Goal: Browse casually

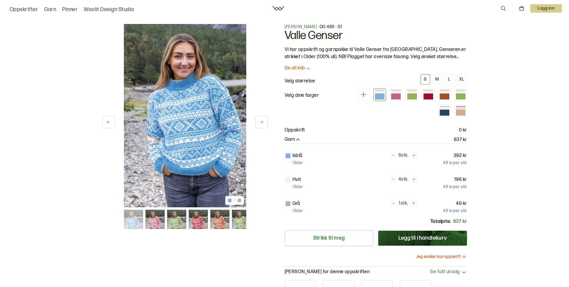
click at [265, 126] on button at bounding box center [261, 122] width 13 height 13
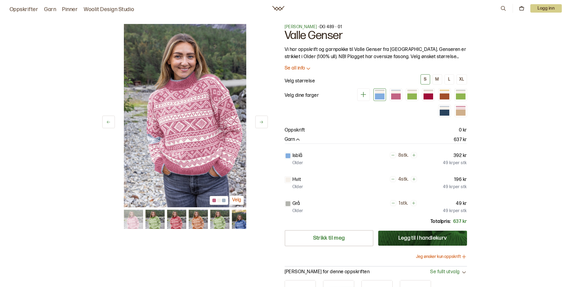
click at [265, 126] on button at bounding box center [261, 122] width 13 height 13
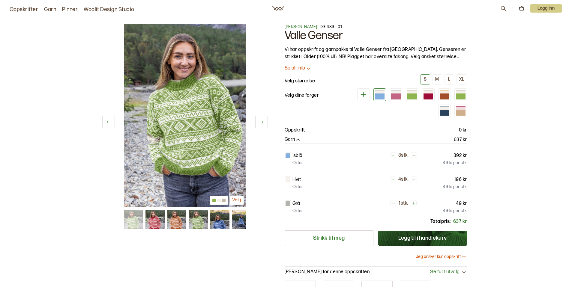
click at [265, 126] on button at bounding box center [261, 122] width 13 height 13
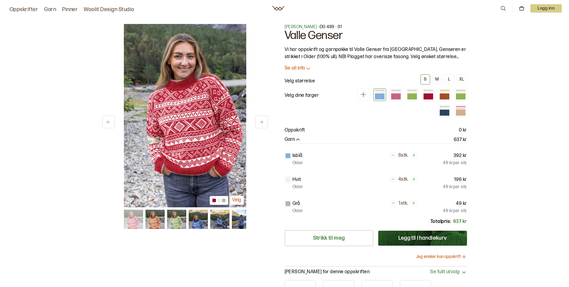
click at [265, 126] on button at bounding box center [261, 122] width 13 height 13
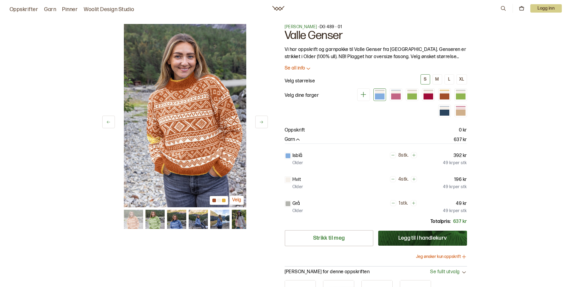
click at [265, 126] on button at bounding box center [261, 122] width 13 height 13
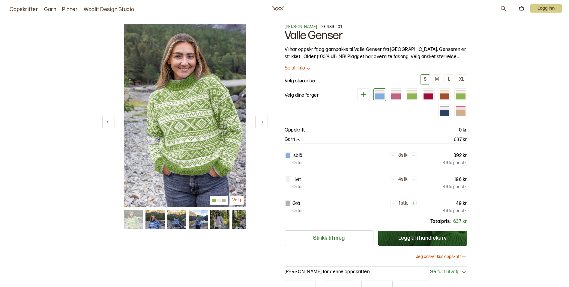
click at [265, 126] on button at bounding box center [261, 122] width 13 height 13
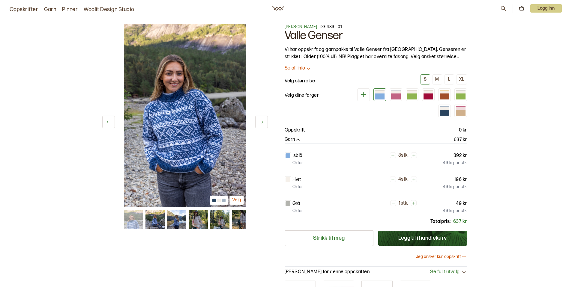
click at [265, 126] on button at bounding box center [261, 122] width 13 height 13
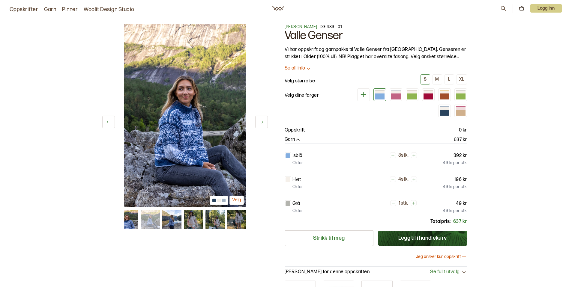
click at [265, 126] on button at bounding box center [261, 122] width 13 height 13
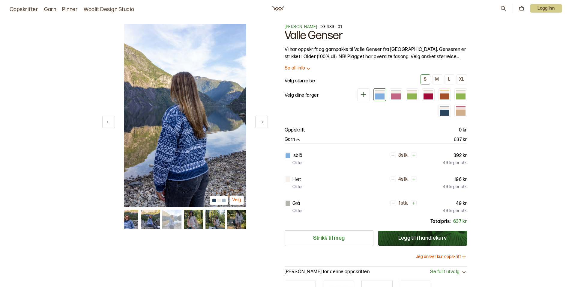
click at [265, 126] on button at bounding box center [261, 122] width 13 height 13
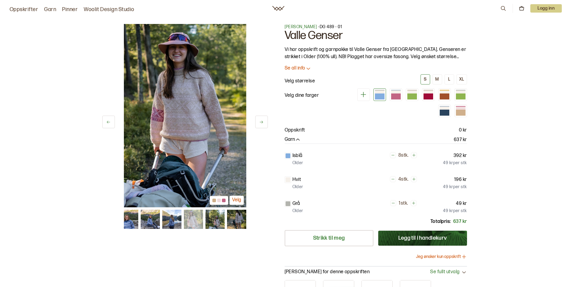
click at [265, 126] on button at bounding box center [261, 122] width 13 height 13
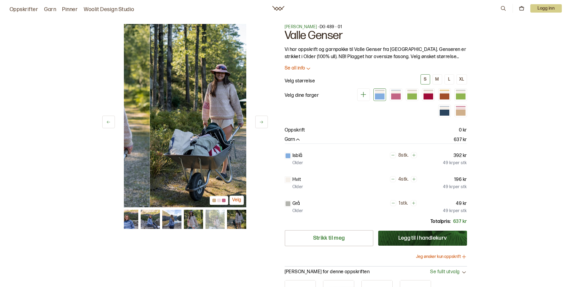
click at [265, 126] on button at bounding box center [261, 122] width 13 height 13
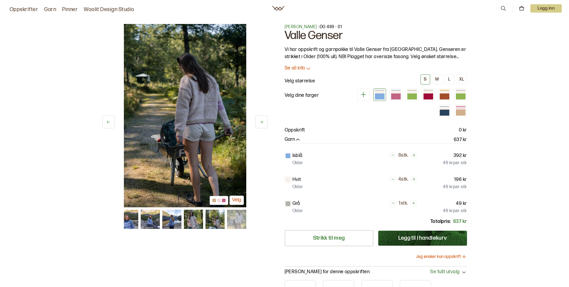
click at [211, 137] on img at bounding box center [185, 116] width 122 height 184
click at [199, 144] on img at bounding box center [185, 116] width 122 height 184
click at [236, 199] on button "Velg" at bounding box center [236, 200] width 14 height 9
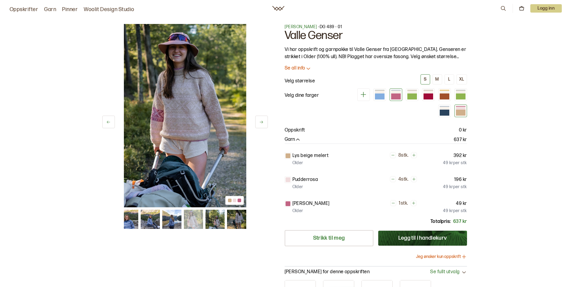
click at [395, 99] on div at bounding box center [396, 97] width 10 height 6
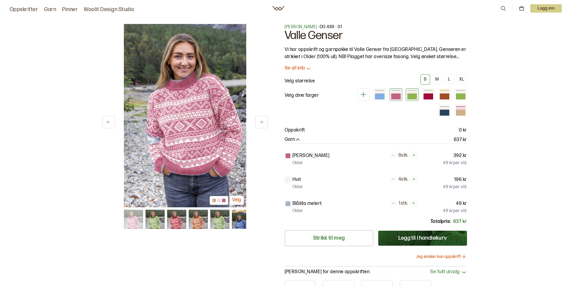
click at [414, 97] on div at bounding box center [412, 97] width 10 height 6
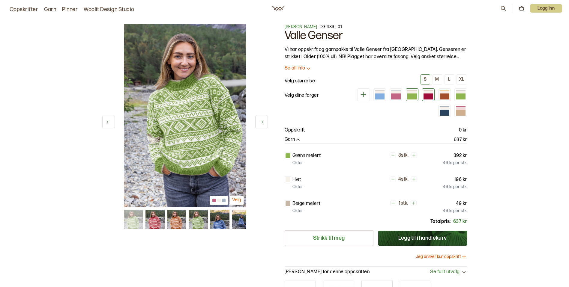
click at [431, 93] on div at bounding box center [428, 92] width 10 height 3
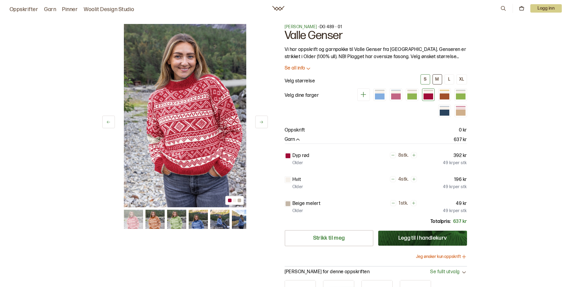
click at [440, 80] on button "M" at bounding box center [437, 79] width 10 height 10
click at [449, 78] on div "L" at bounding box center [449, 79] width 2 height 5
click at [457, 79] on button "XL" at bounding box center [461, 79] width 10 height 10
click at [391, 155] on icon at bounding box center [391, 155] width 4 height 4
click at [391, 155] on icon at bounding box center [392, 155] width 4 height 4
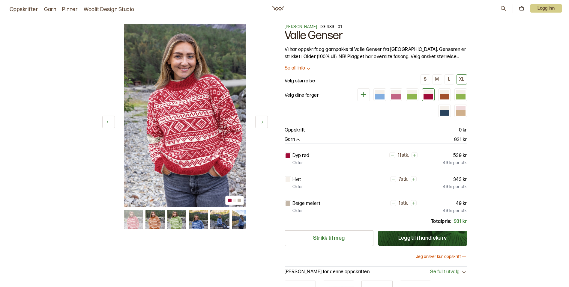
click at [391, 155] on icon at bounding box center [392, 155] width 4 height 4
click at [391, 155] on icon at bounding box center [391, 155] width 4 height 4
click at [391, 155] on icon at bounding box center [393, 155] width 4 height 4
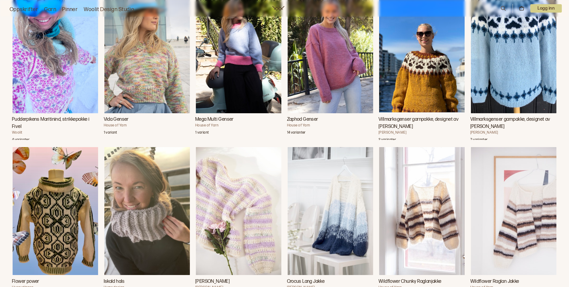
scroll to position [2639, 0]
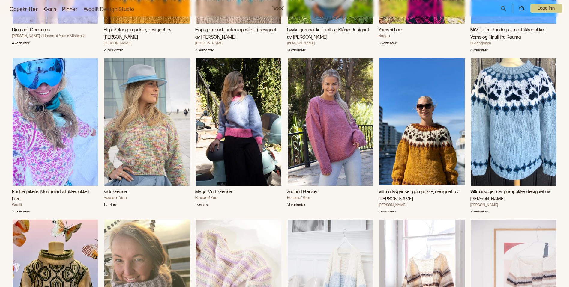
click at [325, 146] on img "Zaphod Genser" at bounding box center [330, 122] width 85 height 128
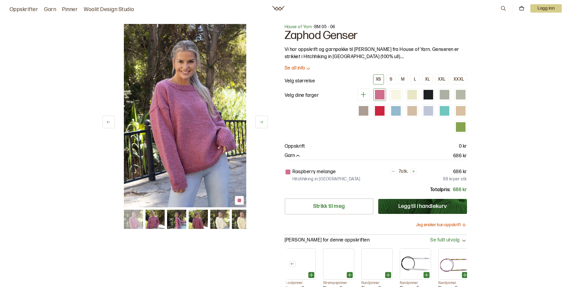
scroll to position [0, 41]
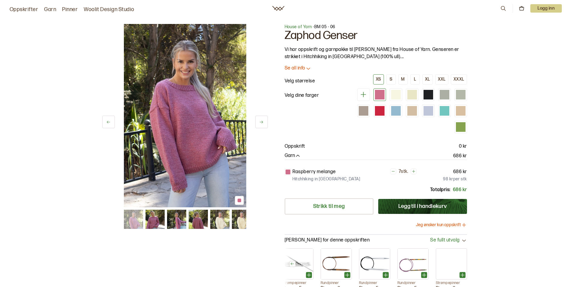
click at [263, 120] on icon at bounding box center [261, 122] width 4 height 4
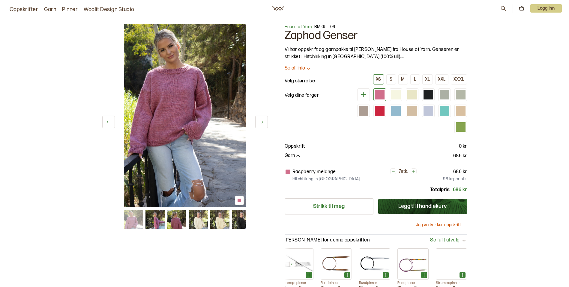
click at [263, 120] on icon at bounding box center [261, 122] width 4 height 4
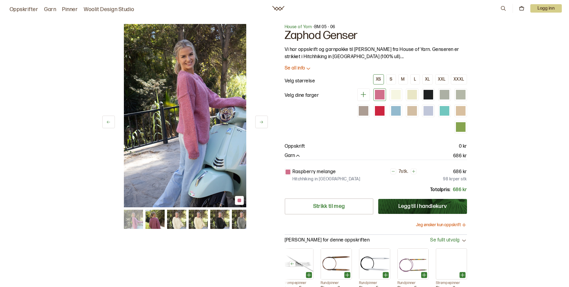
click at [263, 120] on icon at bounding box center [261, 122] width 4 height 4
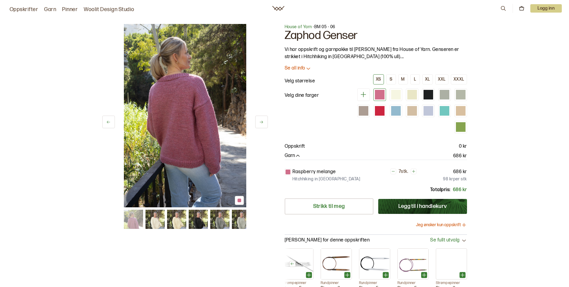
click at [263, 120] on icon at bounding box center [261, 122] width 4 height 4
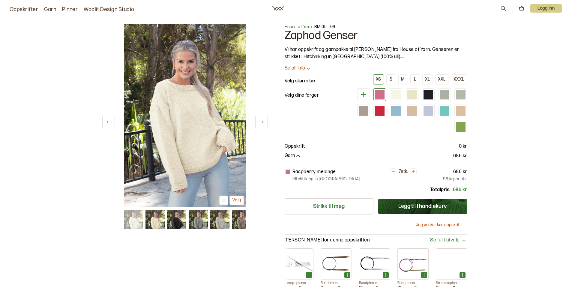
click at [263, 120] on icon at bounding box center [261, 122] width 4 height 4
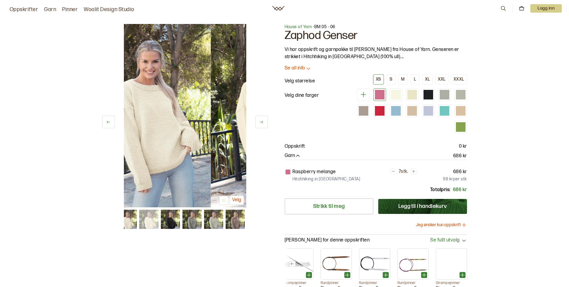
click at [263, 120] on icon at bounding box center [261, 122] width 4 height 4
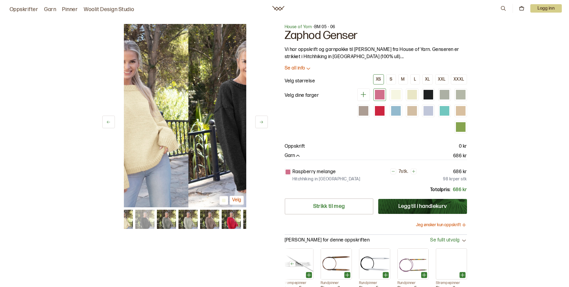
click at [263, 120] on icon at bounding box center [261, 122] width 4 height 4
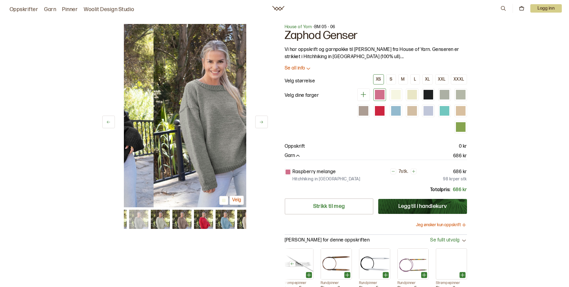
click at [263, 120] on icon at bounding box center [261, 122] width 4 height 4
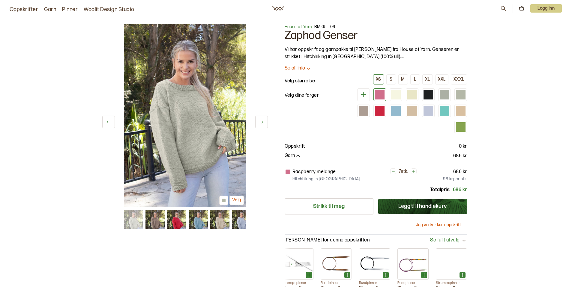
click at [252, 124] on div "9 av 17 Velg" at bounding box center [185, 116] width 166 height 184
click at [257, 124] on button at bounding box center [261, 122] width 13 height 13
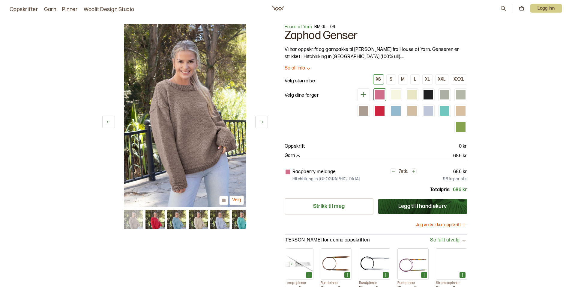
click at [53, 10] on link "Garn" at bounding box center [50, 9] width 12 height 8
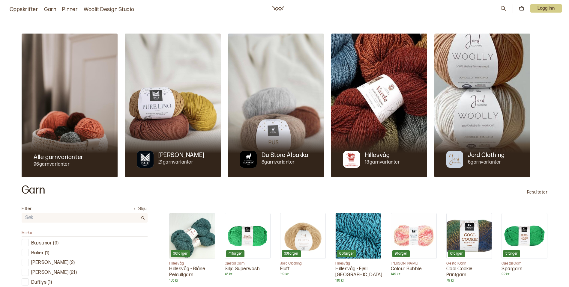
scroll to position [342, 0]
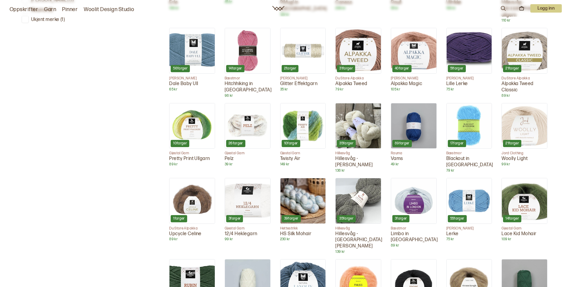
click at [250, 110] on img at bounding box center [247, 125] width 45 height 45
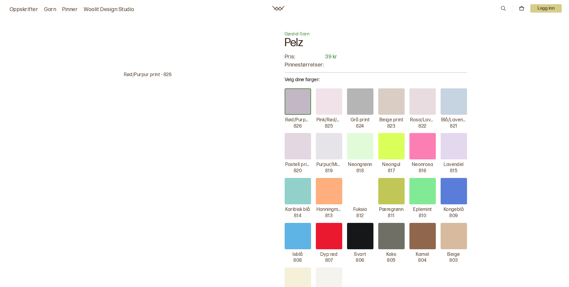
click at [28, 10] on link "Oppskrifter" at bounding box center [24, 9] width 28 height 8
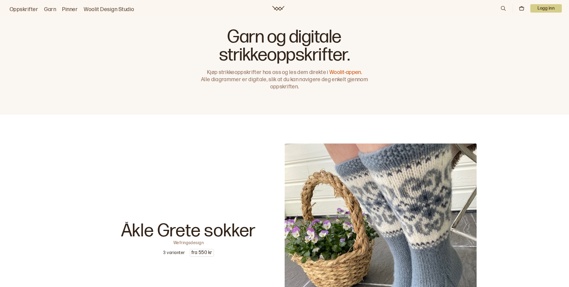
click at [550, 9] on p "Logg inn" at bounding box center [545, 8] width 31 height 8
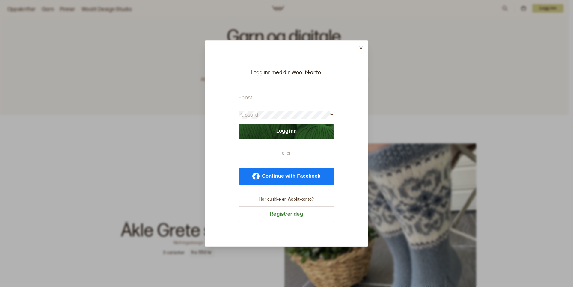
click at [360, 50] on icon at bounding box center [361, 48] width 4 height 4
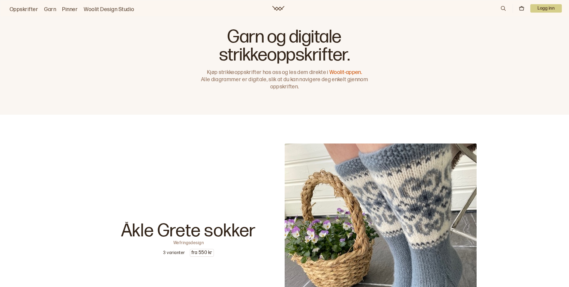
click at [66, 11] on link "Pinner" at bounding box center [70, 9] width 16 height 8
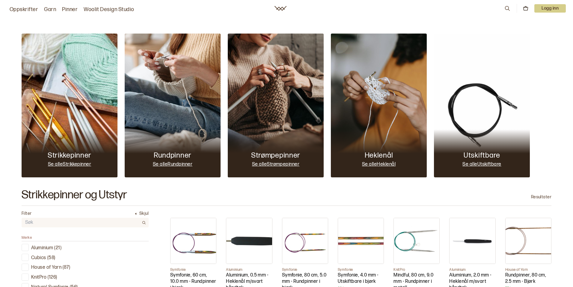
click at [96, 12] on link "Woolit Design Studio" at bounding box center [109, 9] width 51 height 8
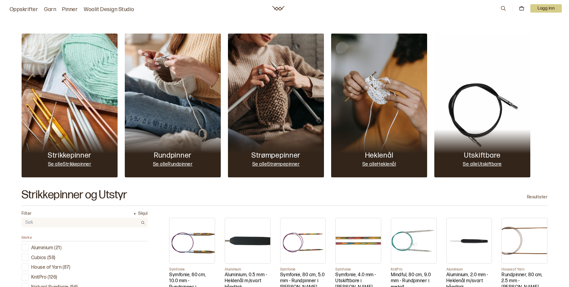
click at [52, 12] on link "Garn" at bounding box center [50, 9] width 12 height 8
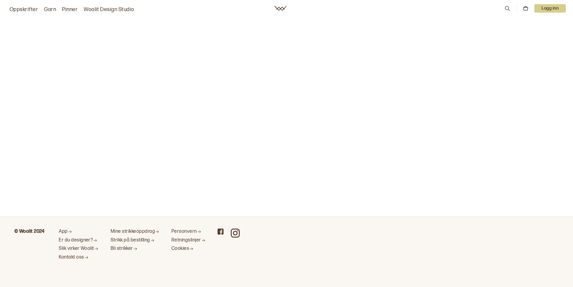
click at [99, 12] on link "Woolit Design Studio" at bounding box center [109, 9] width 51 height 8
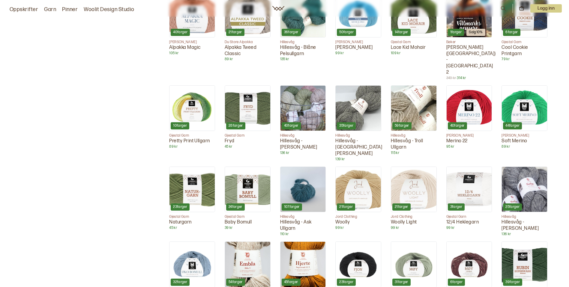
scroll to position [1055, 0]
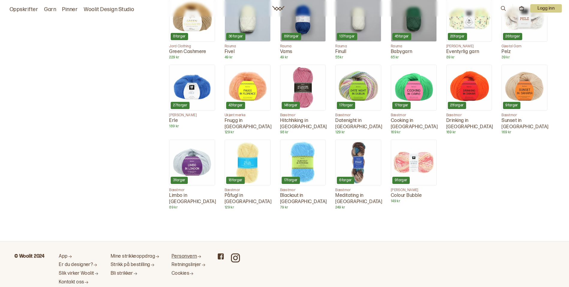
click at [188, 254] on link "Personvern" at bounding box center [189, 257] width 34 height 6
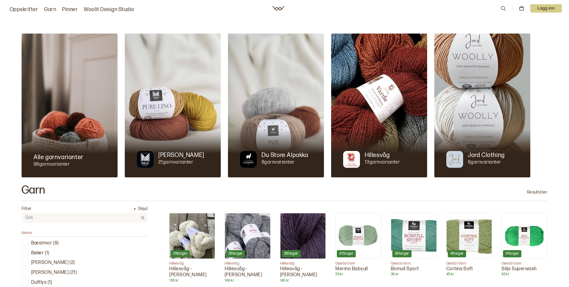
scroll to position [1055, 0]
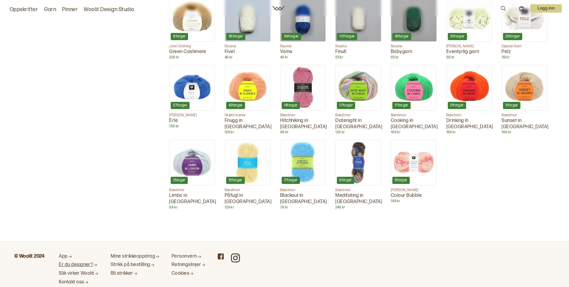
click at [70, 262] on link "Er du designer?" at bounding box center [79, 265] width 40 height 6
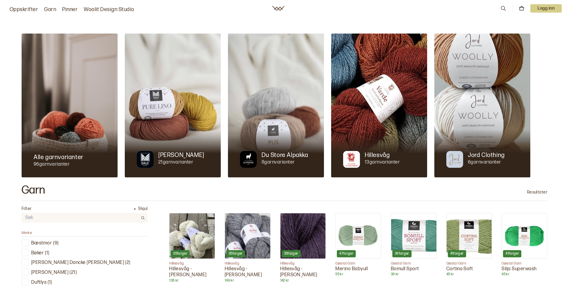
drag, startPoint x: 275, startPoint y: 7, endPoint x: 223, endPoint y: 8, distance: 52.5
click at [75, 9] on link "Pinner" at bounding box center [70, 9] width 16 height 8
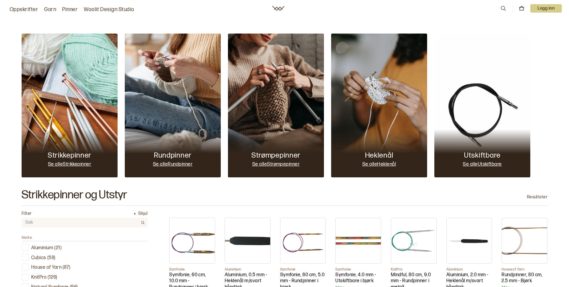
click at [103, 2] on nav "Oppskrifter Garn Pinner Woolit Design Studio 0 Logg inn" at bounding box center [284, 8] width 569 height 17
click at [100, 7] on link "Woolit Design Studio" at bounding box center [109, 9] width 51 height 8
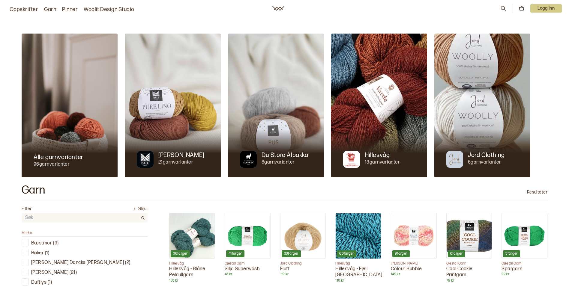
click at [521, 7] on icon at bounding box center [522, 6] width 2 height 1
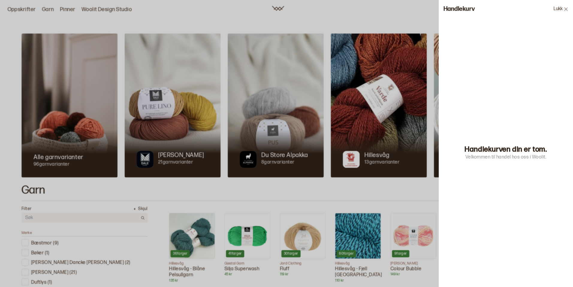
click at [562, 10] on button "Lukk" at bounding box center [561, 9] width 24 height 18
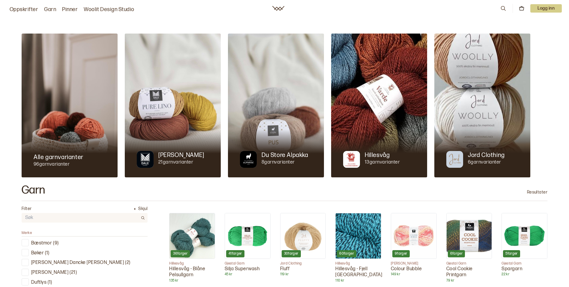
click at [29, 11] on link "Oppskrifter" at bounding box center [24, 9] width 28 height 8
